Goal: Task Accomplishment & Management: Complete application form

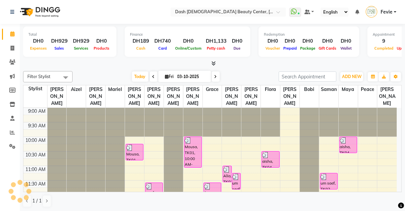
scroll to position [87, 0]
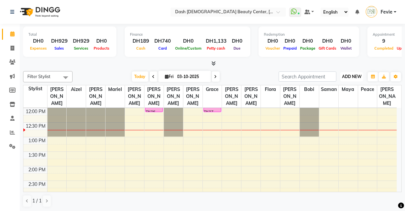
click at [357, 75] on span "ADD NEW" at bounding box center [351, 76] width 19 height 5
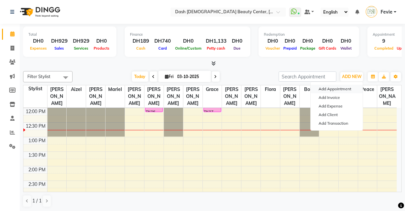
click at [345, 89] on button "Add Appointment" at bounding box center [337, 89] width 52 height 9
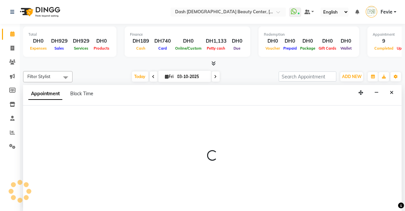
scroll to position [0, 0]
select select "600"
select select "tentative"
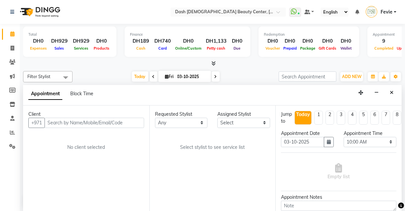
click at [93, 121] on input "text" at bounding box center [95, 123] width 100 height 10
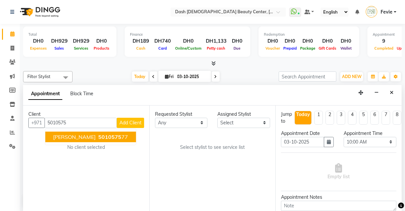
click at [85, 132] on button "[PERSON_NAME] 5010575 77" at bounding box center [90, 136] width 91 height 11
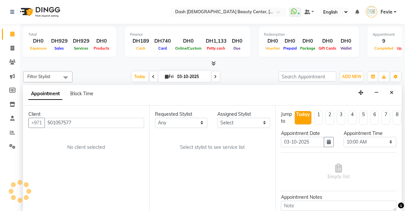
type input "501057577"
click at [234, 118] on select "Select [PERSON_NAME] [PERSON_NAME] [PERSON_NAME] [PERSON_NAME] [PERSON_NAME] [P…" at bounding box center [244, 123] width 53 height 10
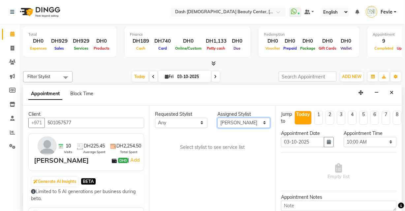
click at [218, 118] on select "Select [PERSON_NAME] [PERSON_NAME] [PERSON_NAME] [PERSON_NAME] [PERSON_NAME] [P…" at bounding box center [244, 123] width 53 height 10
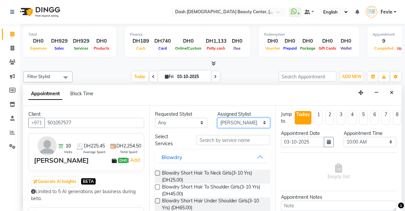
click at [237, 118] on select "Select [PERSON_NAME] [PERSON_NAME] [PERSON_NAME] [PERSON_NAME] [PERSON_NAME] [P…" at bounding box center [244, 123] width 53 height 10
select select "81114"
click at [218, 118] on select "Select [PERSON_NAME] [PERSON_NAME] [PERSON_NAME] [PERSON_NAME] [PERSON_NAME] [P…" at bounding box center [244, 123] width 53 height 10
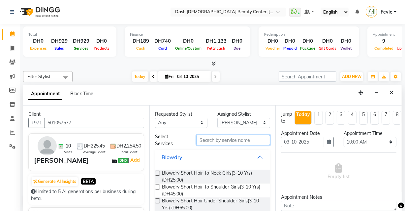
click at [226, 138] on input "text" at bounding box center [234, 140] width 74 height 10
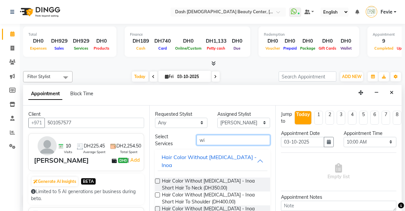
type input "w"
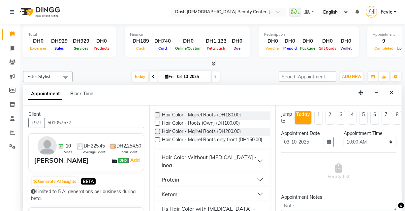
type input "roots"
click at [247, 155] on div "Hair Color Without [MEDICAL_DATA] - Inoa" at bounding box center [210, 161] width 96 height 16
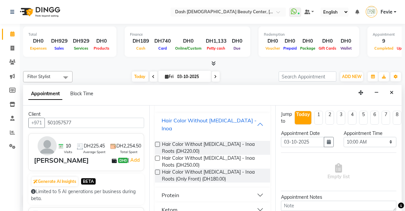
scroll to position [106, 0]
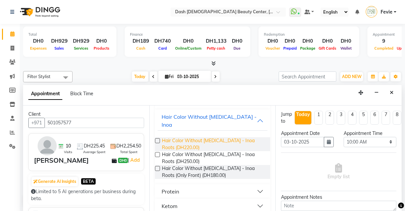
click at [164, 137] on span "Hair Color Without [MEDICAL_DATA] - Inoa Roots (DH220.00)" at bounding box center [213, 144] width 103 height 14
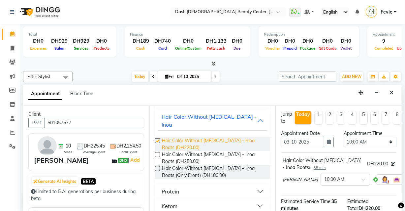
checkbox input "false"
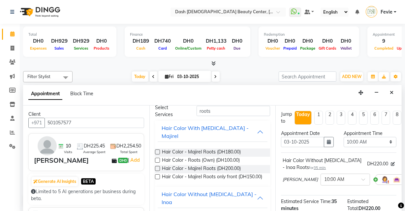
scroll to position [0, 0]
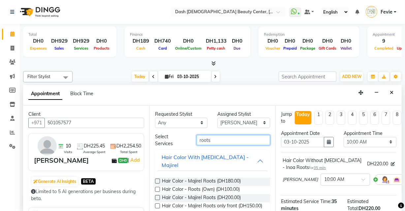
click at [233, 139] on input "roots" at bounding box center [234, 140] width 74 height 10
type input "r"
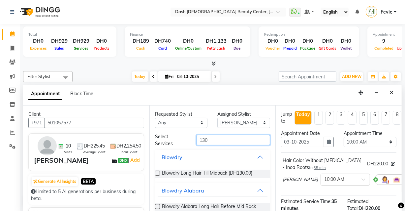
type input "130"
click at [158, 172] on label at bounding box center [157, 172] width 5 height 5
click at [158, 172] on input "checkbox" at bounding box center [157, 173] width 4 height 4
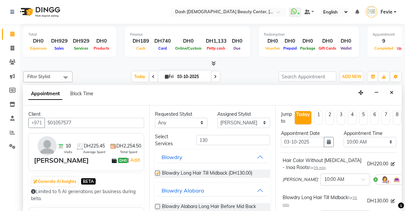
checkbox input "false"
click at [241, 138] on input "130" at bounding box center [234, 140] width 74 height 10
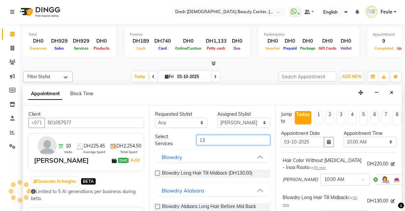
type input "1"
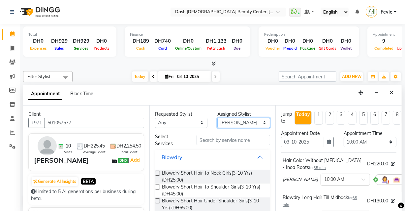
click at [243, 121] on select "Select [PERSON_NAME] [PERSON_NAME] [PERSON_NAME] [PERSON_NAME] [PERSON_NAME] [P…" at bounding box center [244, 123] width 53 height 10
select select "81105"
click at [218, 118] on select "Select [PERSON_NAME] [PERSON_NAME] [PERSON_NAME] [PERSON_NAME] [PERSON_NAME] [P…" at bounding box center [244, 123] width 53 height 10
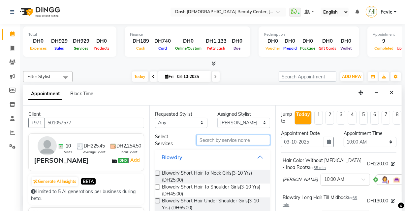
click at [215, 141] on input "text" at bounding box center [234, 140] width 74 height 10
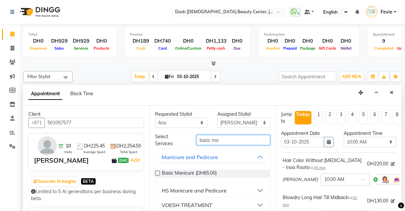
type input "basic ma"
click at [158, 172] on label at bounding box center [157, 172] width 5 height 5
click at [158, 172] on input "checkbox" at bounding box center [157, 173] width 4 height 4
checkbox input "false"
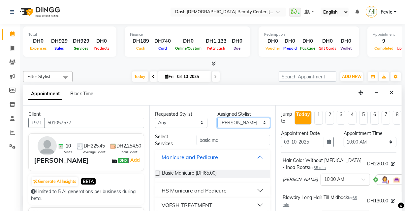
click at [245, 119] on select "Select [PERSON_NAME] [PERSON_NAME] [PERSON_NAME] [PERSON_NAME] [PERSON_NAME] [P…" at bounding box center [244, 123] width 53 height 10
select select "81111"
click at [218, 118] on select "Select [PERSON_NAME] [PERSON_NAME] [PERSON_NAME] [PERSON_NAME] [PERSON_NAME] [P…" at bounding box center [244, 123] width 53 height 10
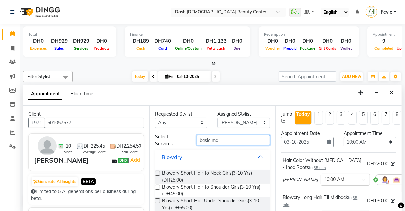
click at [228, 139] on input "basic ma" at bounding box center [234, 140] width 74 height 10
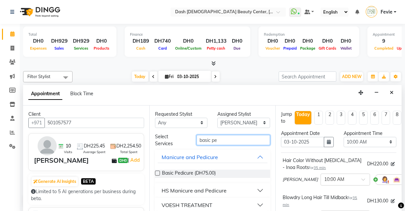
type input "basic pe"
click at [157, 172] on label at bounding box center [157, 172] width 5 height 5
click at [157, 172] on input "checkbox" at bounding box center [157, 173] width 4 height 4
checkbox input "false"
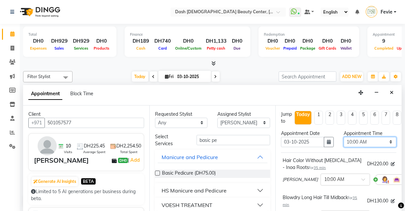
click at [365, 139] on select "Select 10:00 AM 10:15 AM 10:30 AM 10:45 AM 11:00 AM 11:15 AM 11:30 AM 11:45 AM …" at bounding box center [370, 142] width 53 height 10
click at [344, 137] on select "Select 10:00 AM 10:15 AM 10:30 AM 10:45 AM 11:00 AM 11:15 AM 11:30 AM 11:45 AM …" at bounding box center [370, 142] width 53 height 10
click at [365, 144] on select "Select 10:00 AM 10:15 AM 10:30 AM 10:45 AM 11:00 AM 11:15 AM 11:30 AM 11:45 AM …" at bounding box center [370, 142] width 53 height 10
select select "780"
click at [344, 137] on select "Select 10:00 AM 10:15 AM 10:30 AM 10:45 AM 11:00 AM 11:15 AM 11:30 AM 11:45 AM …" at bounding box center [370, 142] width 53 height 10
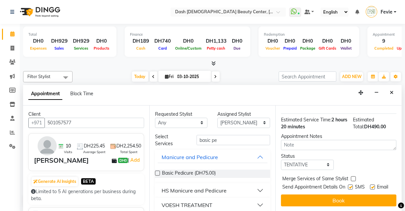
scroll to position [190, 0]
click at [353, 176] on label at bounding box center [353, 178] width 5 height 5
click at [353, 177] on input "checkbox" at bounding box center [353, 179] width 4 height 4
checkbox input "true"
click at [349, 184] on label at bounding box center [350, 186] width 5 height 5
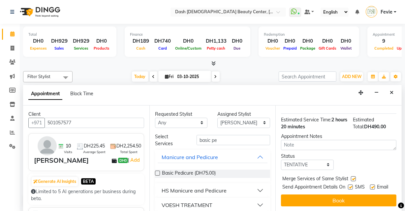
click at [349, 185] on input "checkbox" at bounding box center [350, 187] width 4 height 4
checkbox input "false"
click at [371, 184] on label at bounding box center [372, 186] width 5 height 5
click at [371, 185] on input "checkbox" at bounding box center [372, 187] width 4 height 4
checkbox input "false"
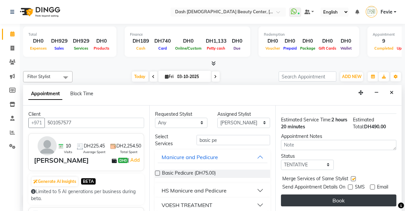
click at [366, 200] on button "Book" at bounding box center [339, 200] width 116 height 12
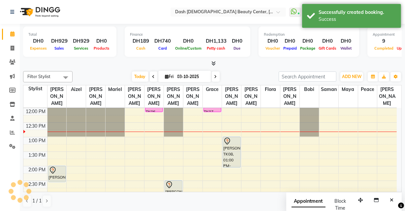
scroll to position [0, 0]
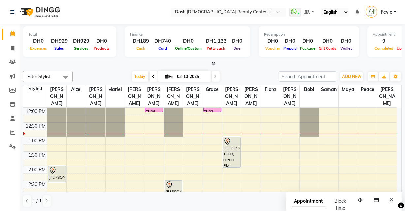
click at [214, 62] on icon at bounding box center [214, 63] width 4 height 5
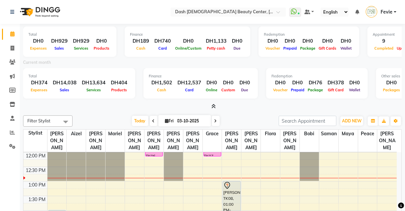
click at [214, 105] on icon at bounding box center [214, 106] width 4 height 5
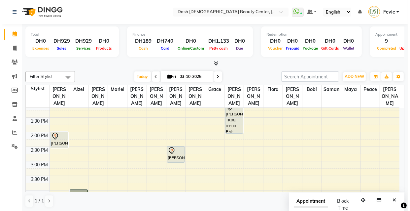
scroll to position [136, 0]
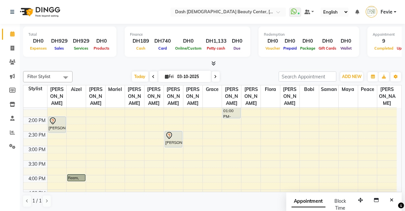
click at [396, 12] on link "Fevie" at bounding box center [381, 12] width 31 height 11
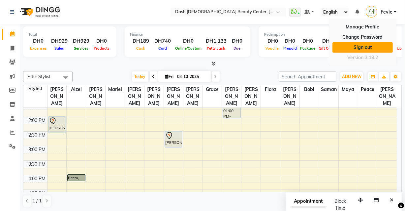
click at [355, 49] on link "Sign out" at bounding box center [363, 47] width 60 height 10
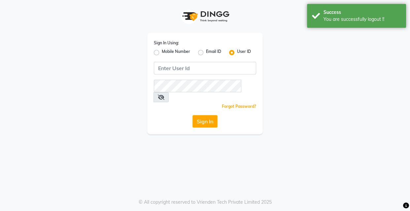
click at [163, 50] on label "Mobile Number" at bounding box center [176, 53] width 28 height 8
click at [163, 50] on input "Mobile Number" at bounding box center [164, 51] width 4 height 4
radio input "true"
radio input "false"
click at [169, 70] on span at bounding box center [172, 70] width 8 height 7
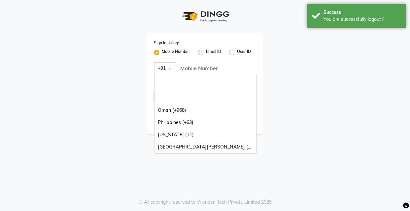
scroll to position [165, 0]
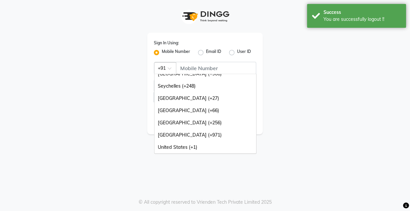
click at [166, 135] on div "[GEOGRAPHIC_DATA] (+971)" at bounding box center [206, 135] width 102 height 12
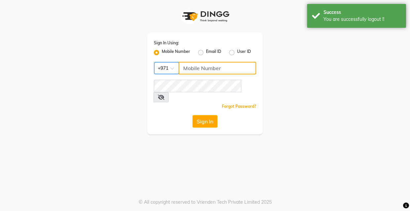
click at [192, 65] on input "Username" at bounding box center [218, 68] width 78 height 13
type input "562536289"
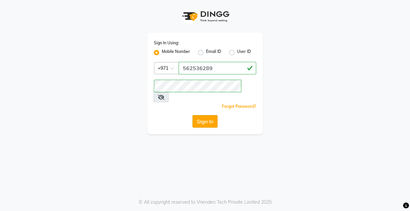
click at [210, 115] on button "Sign In" at bounding box center [204, 121] width 25 height 13
